Goal: Information Seeking & Learning: Learn about a topic

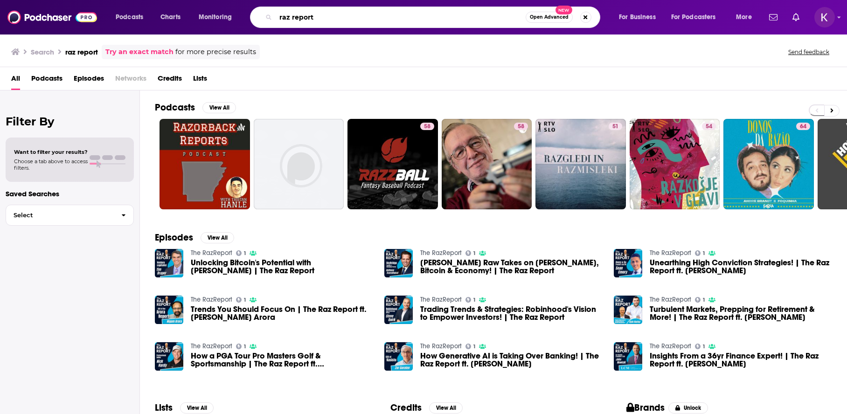
drag, startPoint x: 323, startPoint y: 17, endPoint x: 245, endPoint y: 8, distance: 79.4
click at [245, 9] on div "Podcasts Charts Monitoring raz report Open Advanced New For Business For Podcas…" at bounding box center [435, 17] width 652 height 21
type input "PR 360"
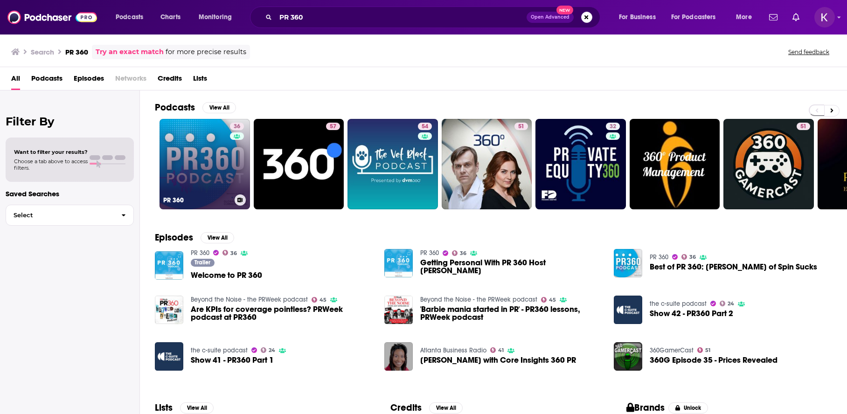
click at [204, 159] on link "36 PR 360" at bounding box center [205, 164] width 91 height 91
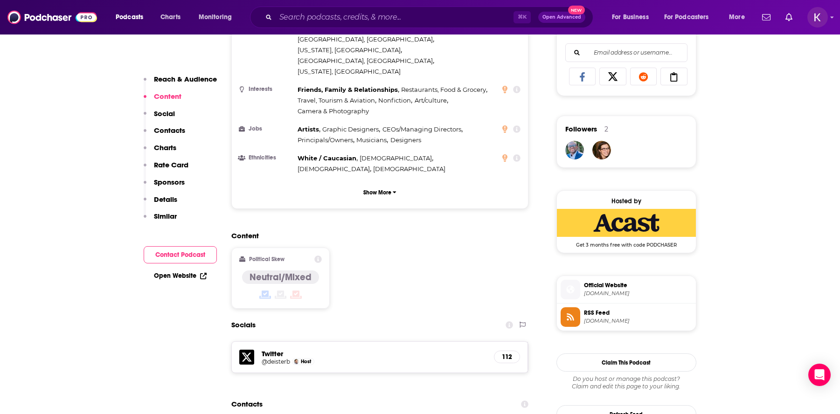
scroll to position [796, 0]
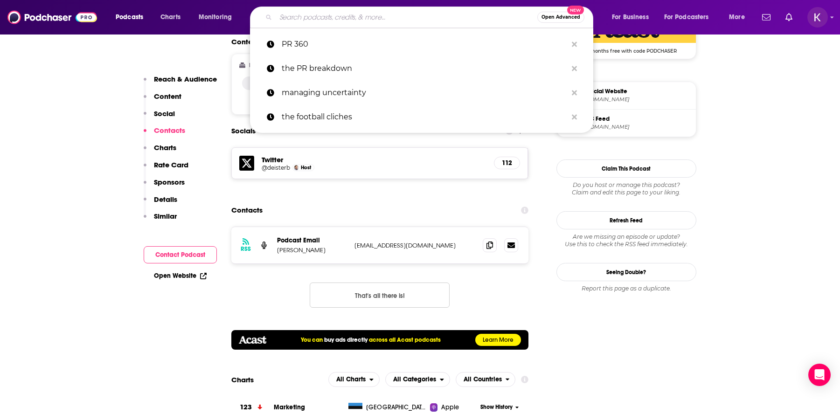
click at [371, 12] on input "Search podcasts, credits, & more..." at bounding box center [407, 17] width 262 height 15
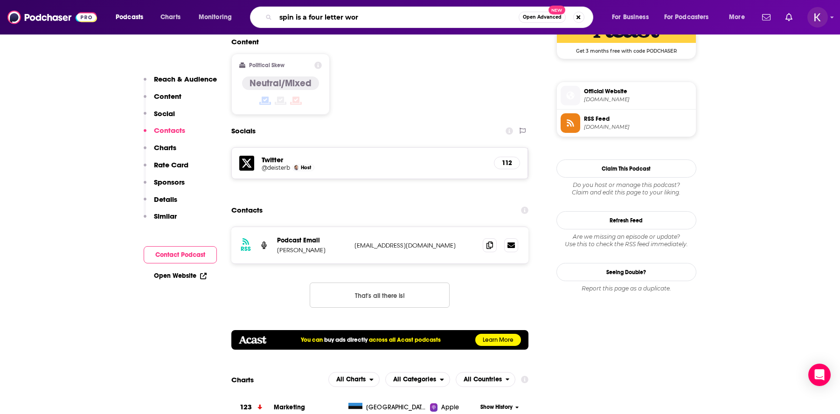
type input "spin is a four letter word"
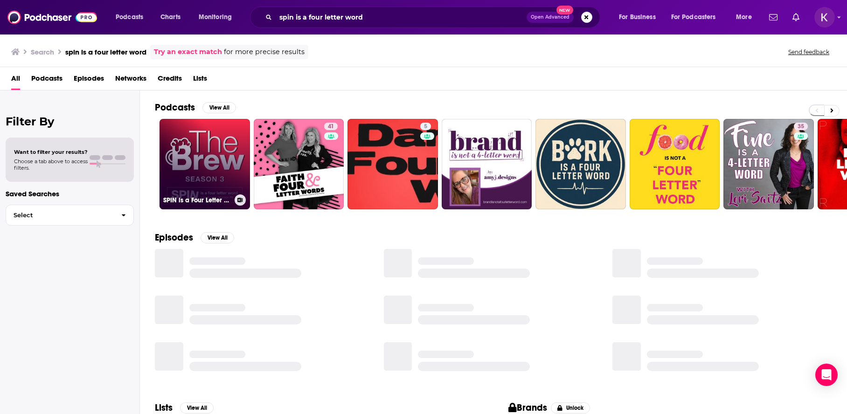
click at [189, 176] on link "SPIN is a Four Letter Word" at bounding box center [205, 164] width 91 height 91
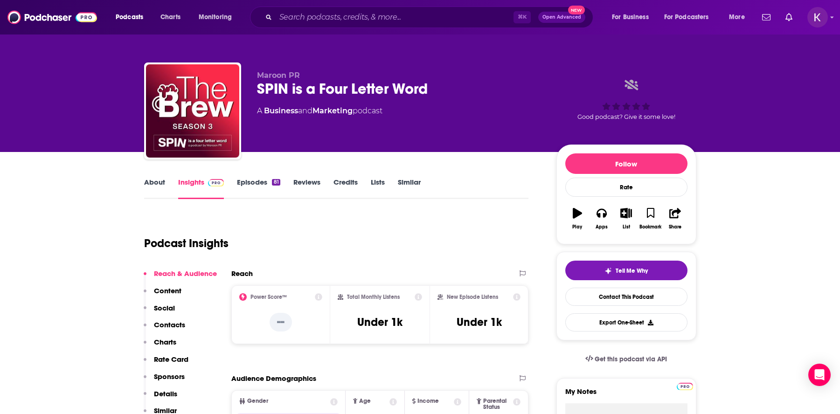
click at [156, 183] on link "About" at bounding box center [154, 188] width 21 height 21
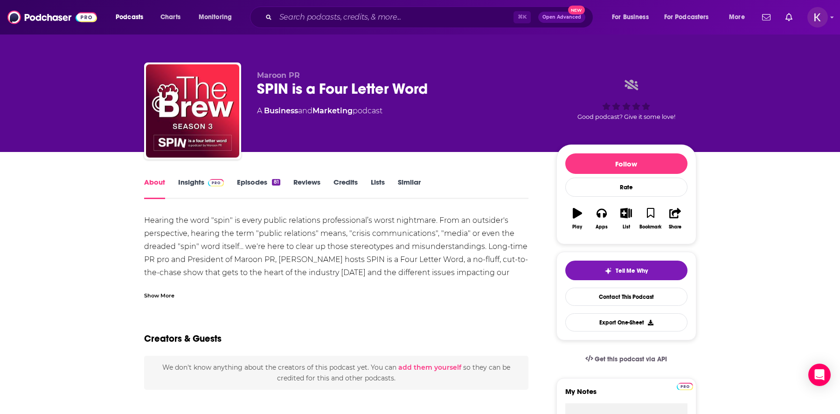
click at [168, 295] on div "Show More" at bounding box center [159, 295] width 30 height 9
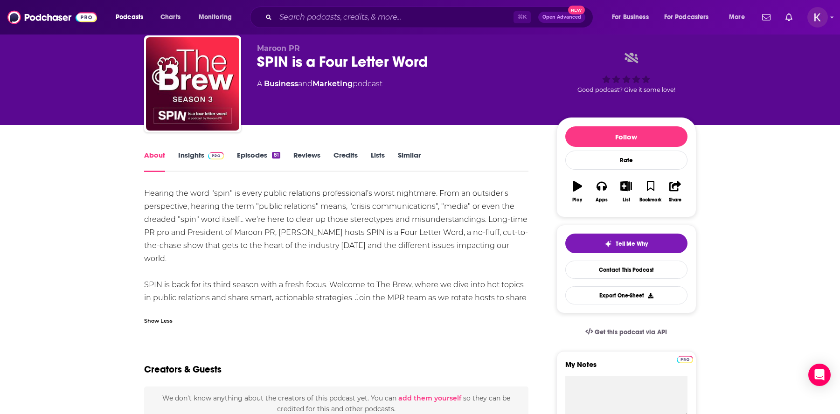
scroll to position [28, 0]
click at [195, 159] on link "Insights" at bounding box center [201, 160] width 46 height 21
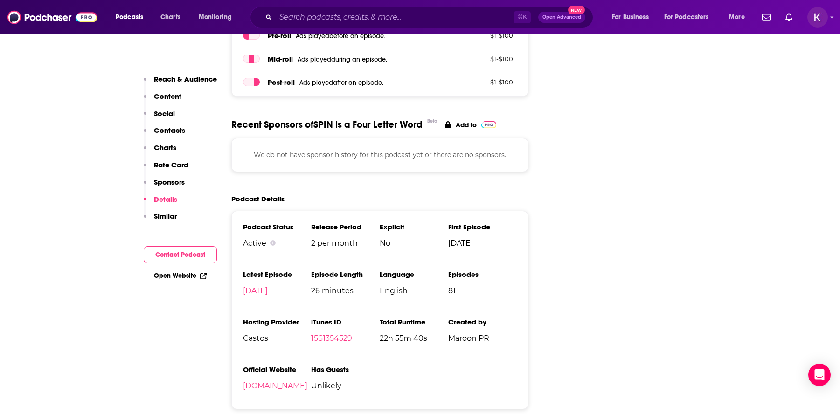
scroll to position [1151, 0]
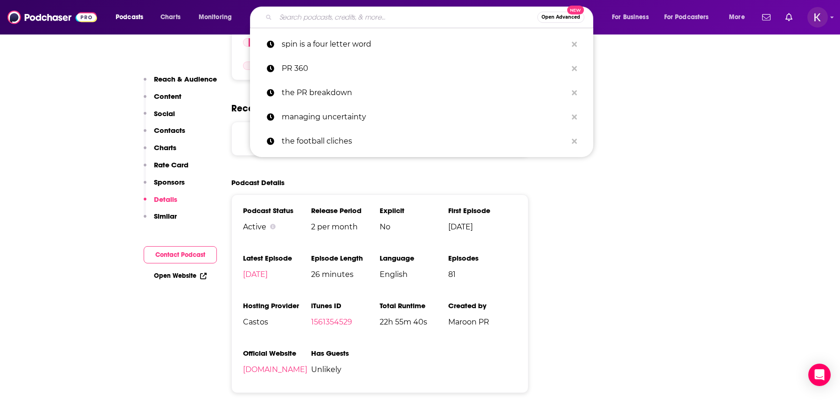
click at [328, 18] on input "Search podcasts, credits, & more..." at bounding box center [407, 17] width 262 height 15
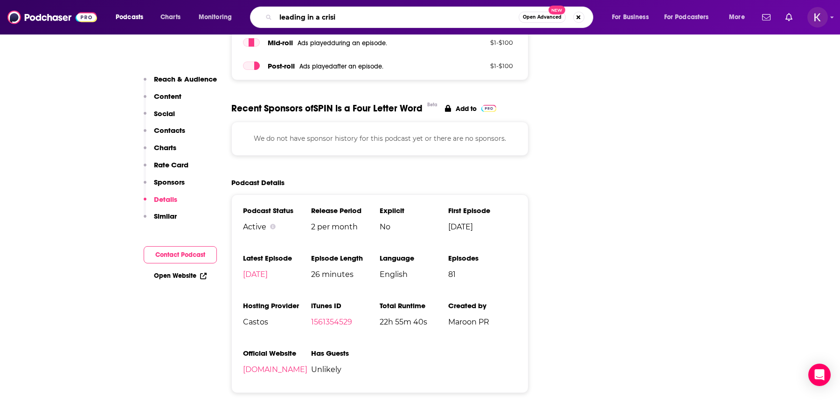
type input "leading in a crisis"
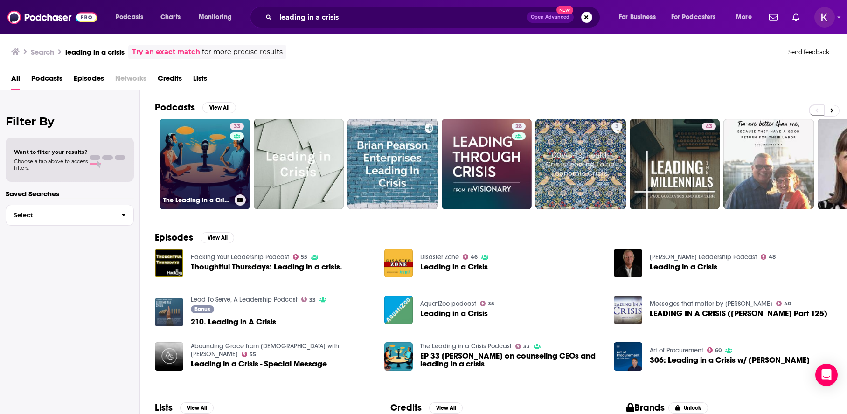
click at [234, 156] on div "33" at bounding box center [238, 159] width 16 height 72
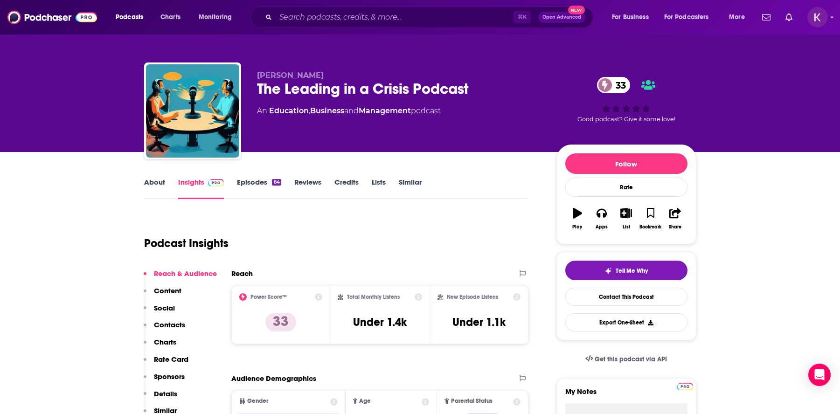
click at [158, 189] on link "About" at bounding box center [154, 188] width 21 height 21
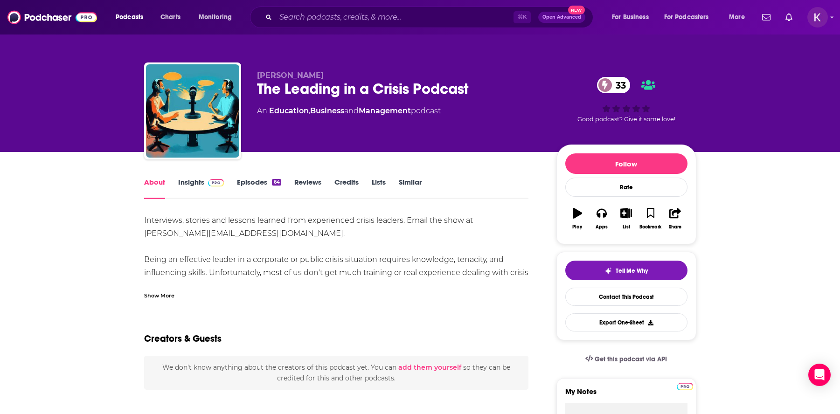
click at [182, 188] on link "Insights" at bounding box center [201, 188] width 46 height 21
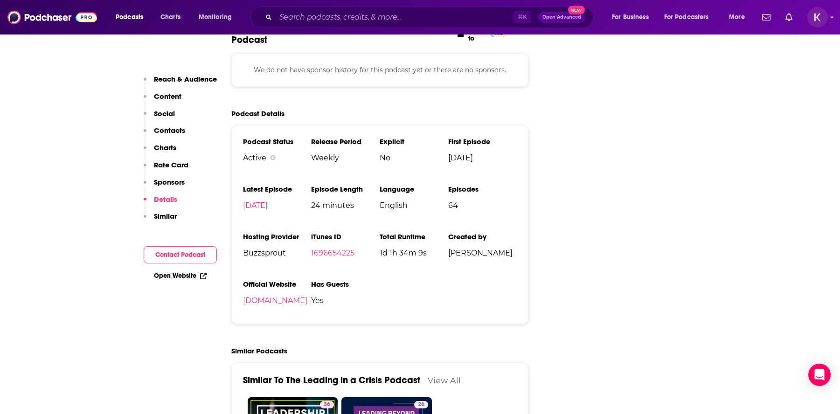
scroll to position [1152, 0]
click at [273, 304] on link "[DOMAIN_NAME]" at bounding box center [275, 300] width 64 height 9
